Goal: Task Accomplishment & Management: Use online tool/utility

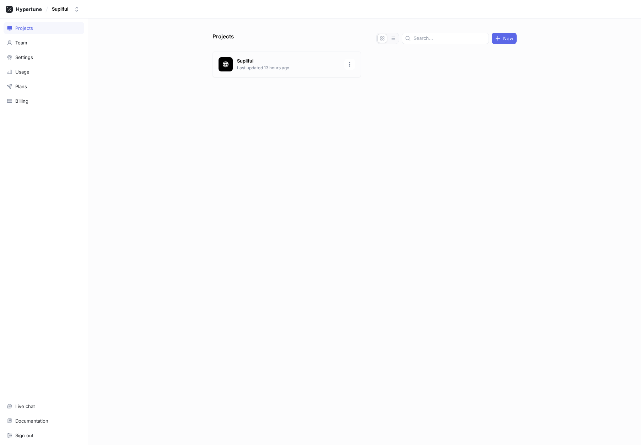
click at [255, 64] on p "Supliful" at bounding box center [288, 61] width 103 height 7
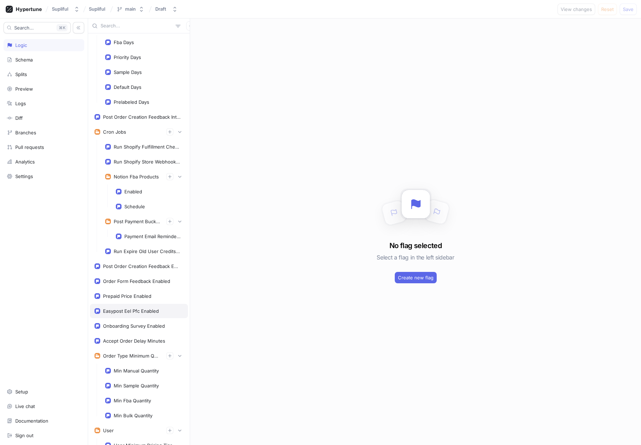
scroll to position [433, 0]
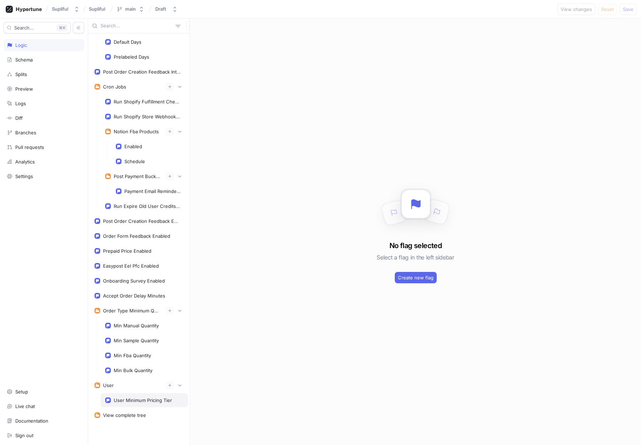
click at [128, 396] on div "User Minimum Pricing Tier" at bounding box center [143, 400] width 87 height 14
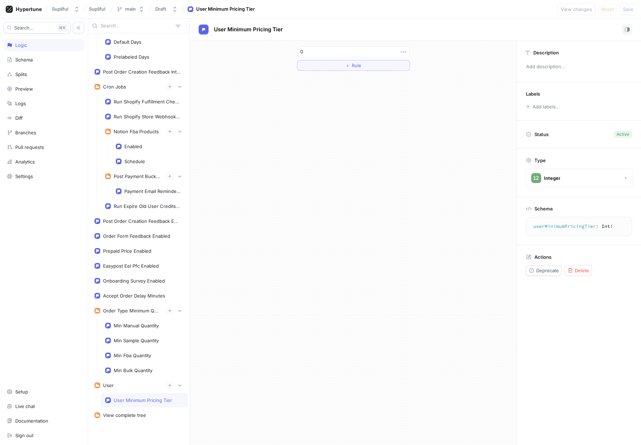
click at [402, 52] on icon "button" at bounding box center [403, 52] width 8 height 8
click at [355, 120] on div "0 ＋ Rule" at bounding box center [353, 243] width 326 height 404
click at [353, 69] on button "＋ Rule" at bounding box center [353, 65] width 113 height 11
click at [342, 65] on button "Select variable..." at bounding box center [325, 65] width 53 height 11
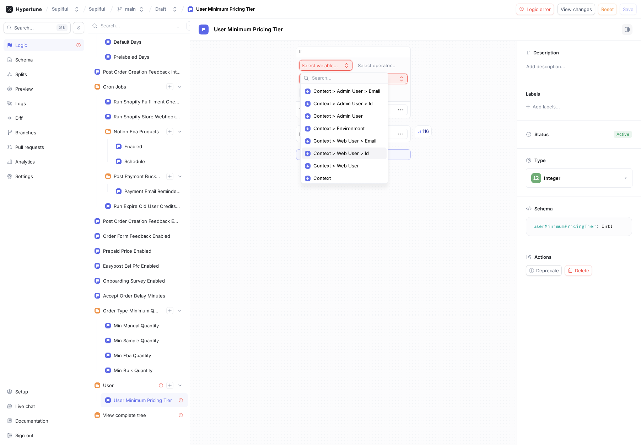
click at [355, 152] on span "Context > Web User > Id" at bounding box center [346, 153] width 67 height 6
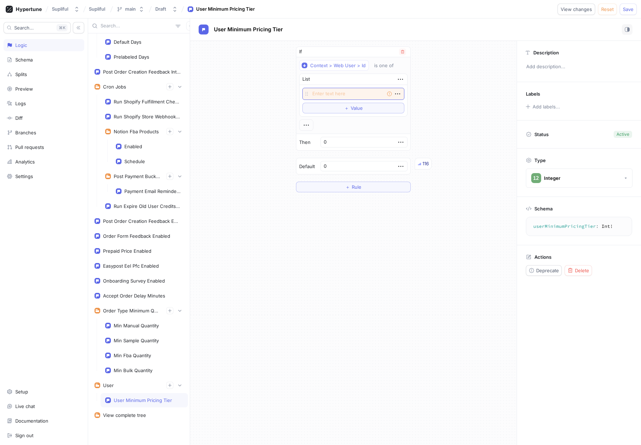
click at [355, 93] on textarea at bounding box center [353, 94] width 102 height 12
type textarea "x"
type textarea "2c249272-bdb6-4ba1-83b0-7fcd361b244e"
type textarea "x"
drag, startPoint x: 360, startPoint y: 148, endPoint x: 337, endPoint y: 146, distance: 23.2
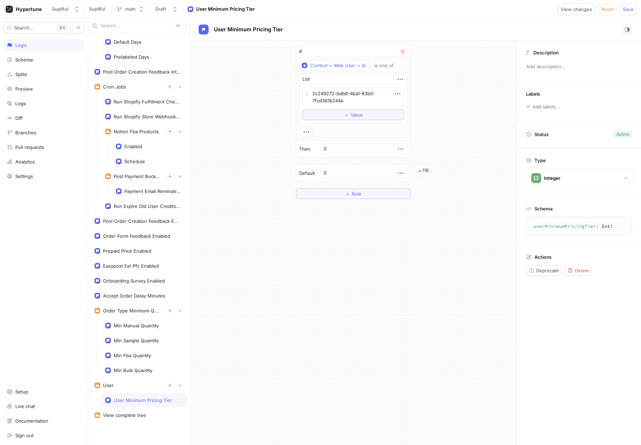
click at [339, 146] on input "0" at bounding box center [363, 148] width 87 height 11
type input "1"
type textarea "x"
type input "17"
type textarea "x"
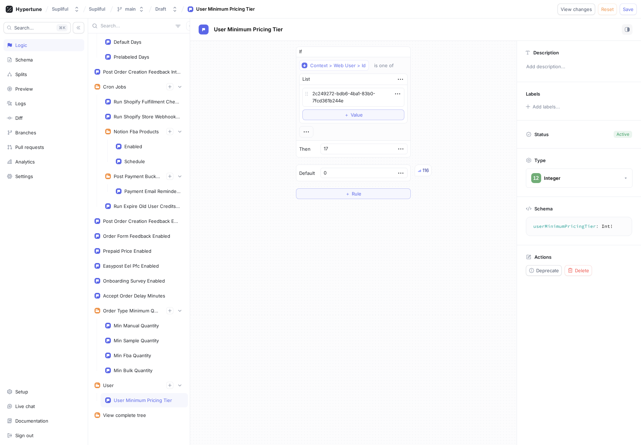
type input "17"
click at [440, 223] on div "If Context > Web User > Id is one of List 2c249272-bdb6-4ba1-83b0-7fcd361b244e …" at bounding box center [353, 243] width 326 height 404
click at [628, 10] on span "Save" at bounding box center [628, 9] width 11 height 4
click at [380, 331] on div "If Context > Web User > Id is one of List 2c249272-bdb6-4ba1-83b0-7fcd361b244e …" at bounding box center [353, 243] width 326 height 404
click at [401, 81] on icon "button" at bounding box center [400, 79] width 8 height 8
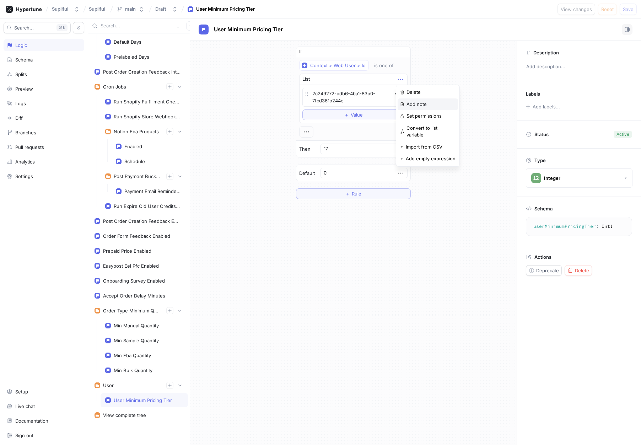
type textarea "x"
click at [417, 102] on p "Add note" at bounding box center [416, 104] width 20 height 7
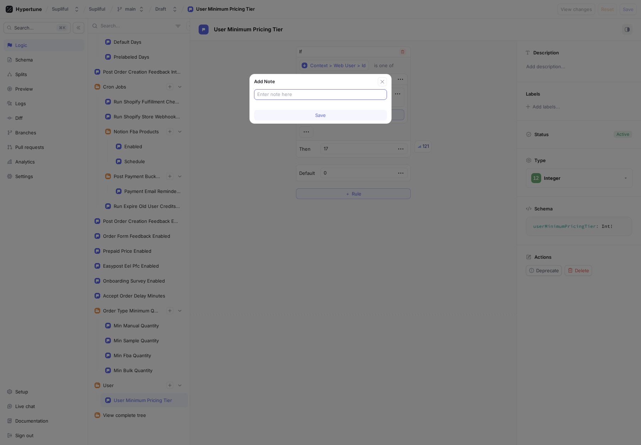
click at [302, 94] on input "text" at bounding box center [320, 94] width 126 height 7
type input "2c249272-bdb6-4ba1-83b0-7fcd361b244e"
type textarea "x"
type input "[PERSON_NAME]"
type textarea "x"
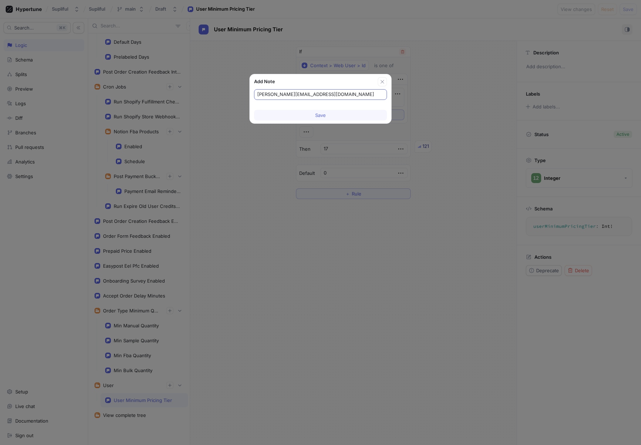
type input "[PERSON_NAME][EMAIL_ADDRESS][DOMAIN_NAME]"
type textarea "x"
type input "[PERSON_NAME][EMAIL_ADDRESS][DOMAIN_NAME]"
click at [334, 115] on button "Save" at bounding box center [320, 115] width 133 height 11
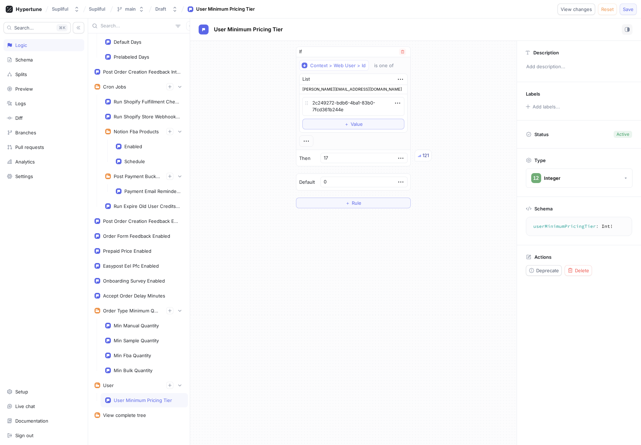
click at [633, 9] on button "Save" at bounding box center [627, 9] width 17 height 11
click at [376, 203] on button "＋ Rule" at bounding box center [353, 202] width 115 height 11
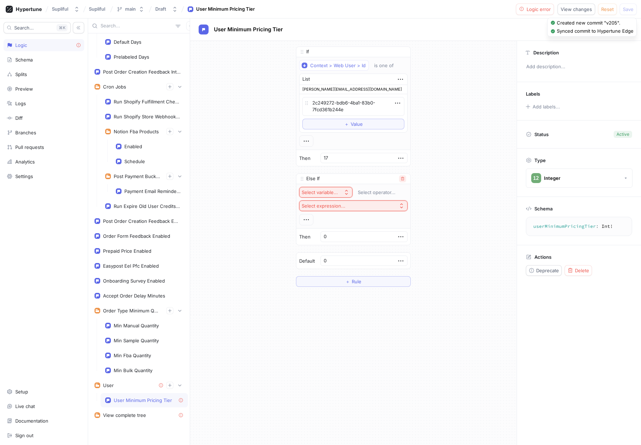
click at [403, 176] on icon "button" at bounding box center [402, 178] width 4 height 4
click at [322, 317] on div "If Context > Web User > Id is one of List [PERSON_NAME][EMAIL_ADDRESS][DOMAIN_N…" at bounding box center [353, 243] width 326 height 404
click at [292, 314] on div "If Context > Web User > Id is one of List [PERSON_NAME][EMAIL_ADDRESS][DOMAIN_N…" at bounding box center [353, 243] width 326 height 404
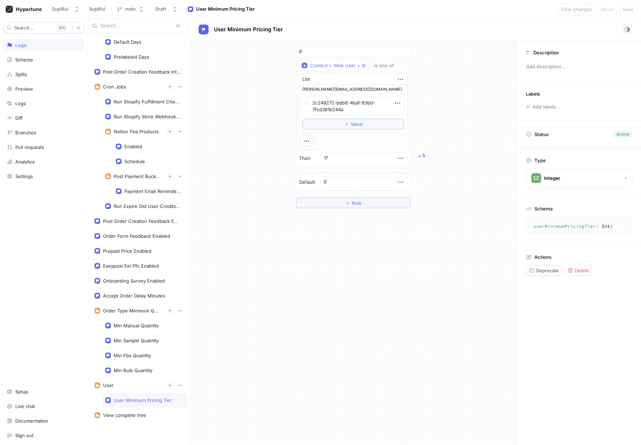
type textarea "x"
